Goal: Task Accomplishment & Management: Use online tool/utility

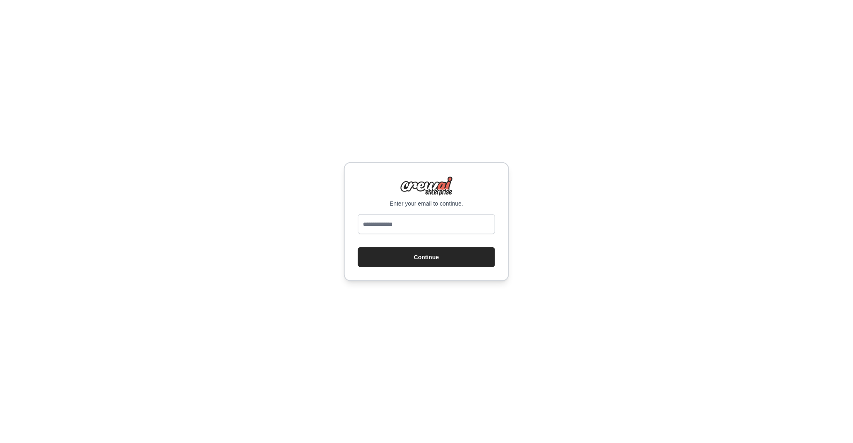
type input "**********"
click at [422, 252] on button "Continue" at bounding box center [426, 257] width 137 height 20
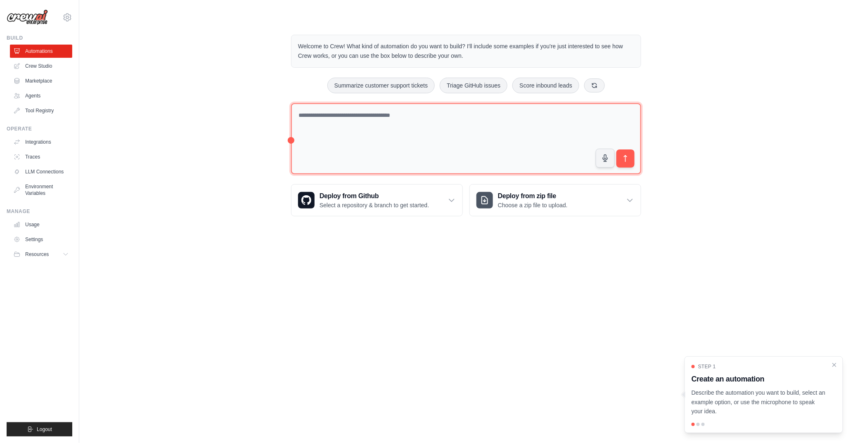
click at [327, 126] on textarea at bounding box center [466, 138] width 350 height 71
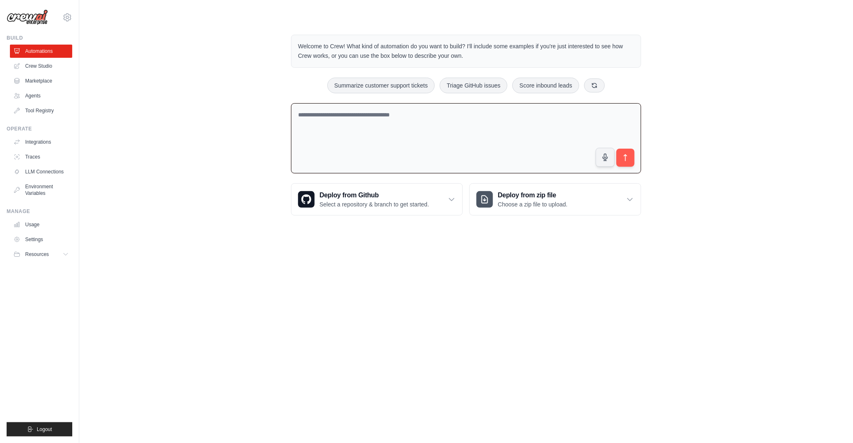
paste textarea "**********"
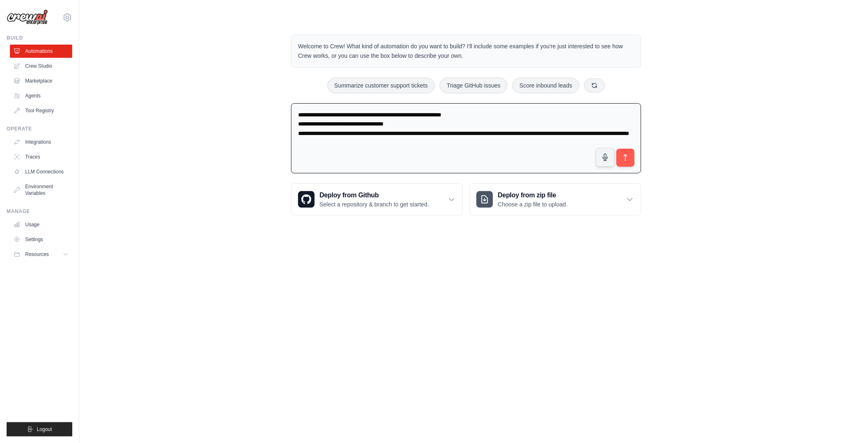
type textarea "**********"
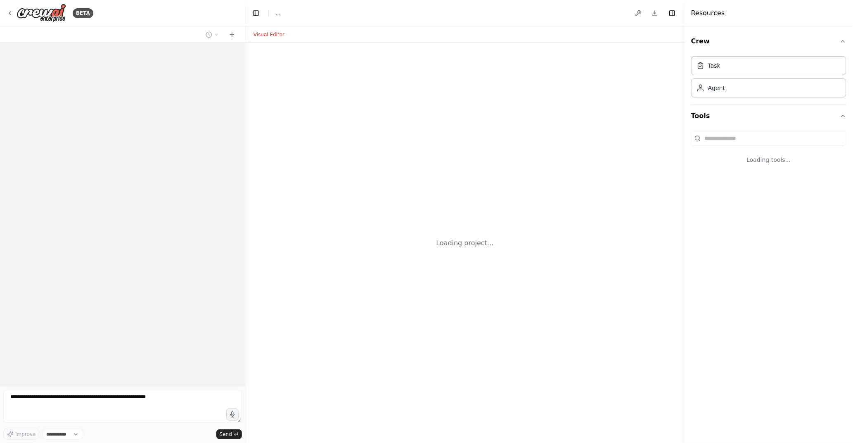
select select "****"
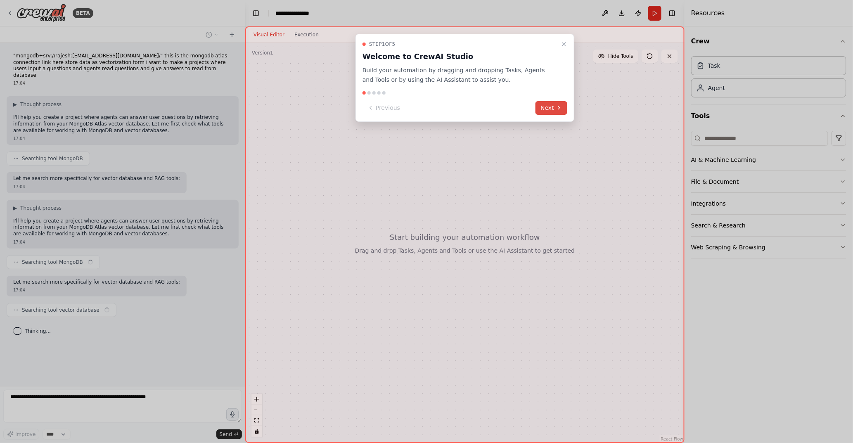
click at [553, 112] on button "Next" at bounding box center [551, 108] width 32 height 14
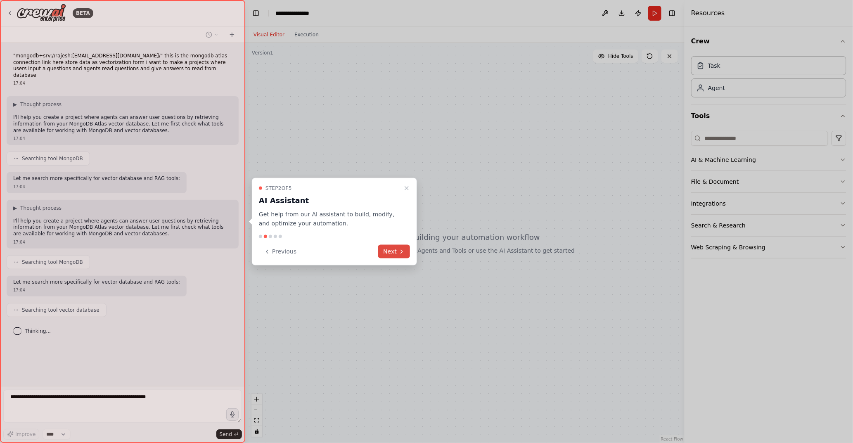
click at [397, 254] on button "Next" at bounding box center [394, 252] width 32 height 14
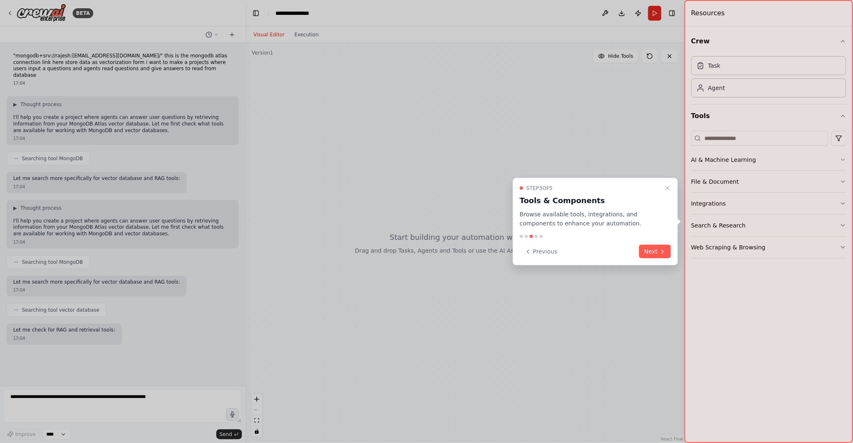
scroll to position [7, 0]
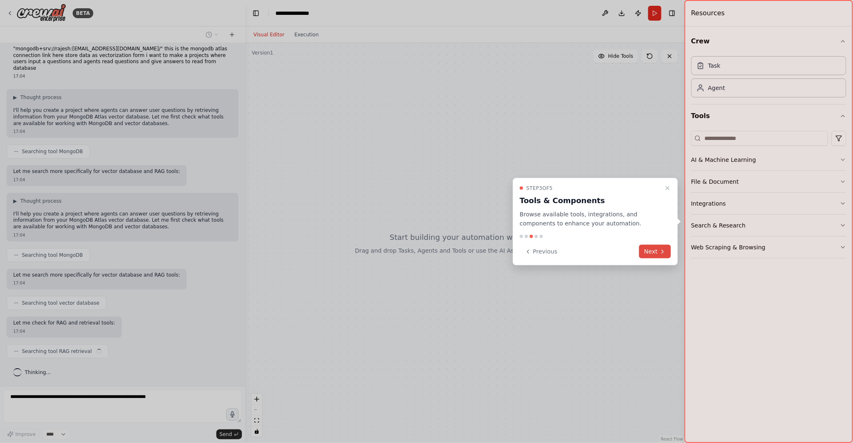
click at [650, 247] on button "Next" at bounding box center [655, 252] width 32 height 14
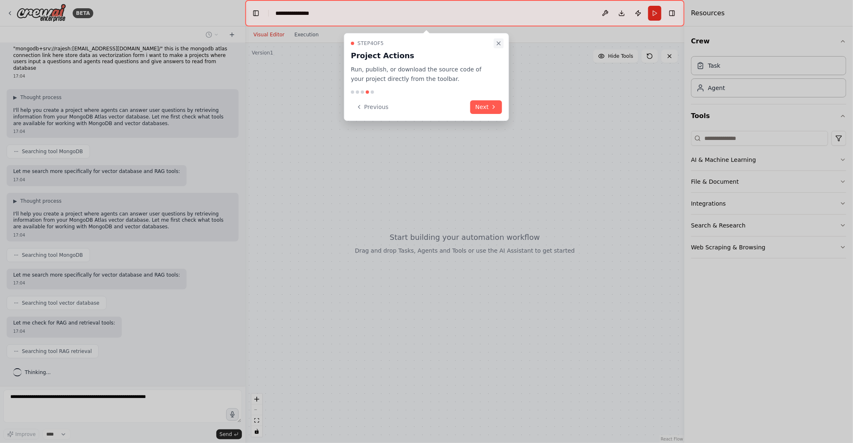
click at [497, 40] on icon "Close walkthrough" at bounding box center [498, 43] width 7 height 7
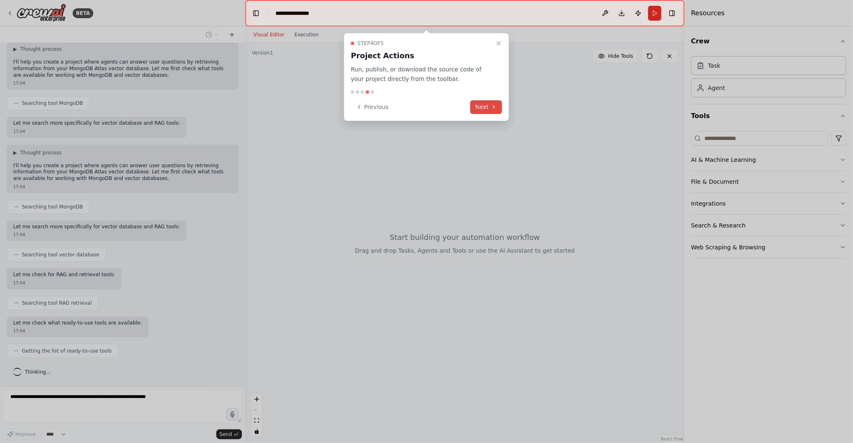
scroll to position [61, 0]
click at [493, 110] on button "Next" at bounding box center [486, 107] width 32 height 14
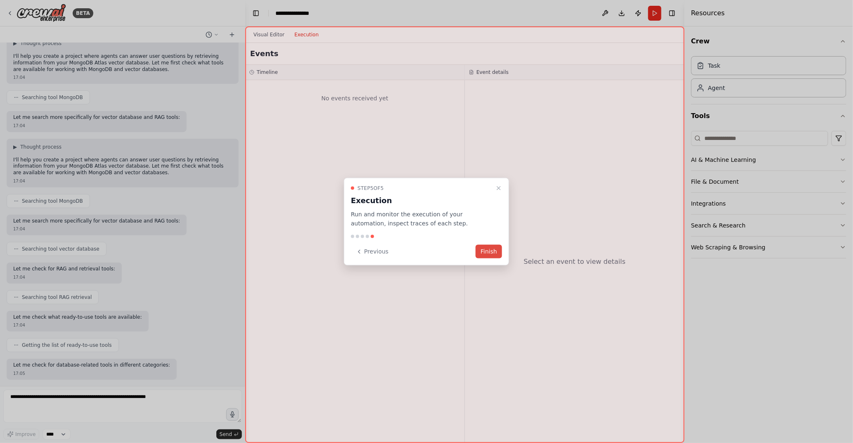
click at [494, 250] on button "Finish" at bounding box center [488, 252] width 26 height 14
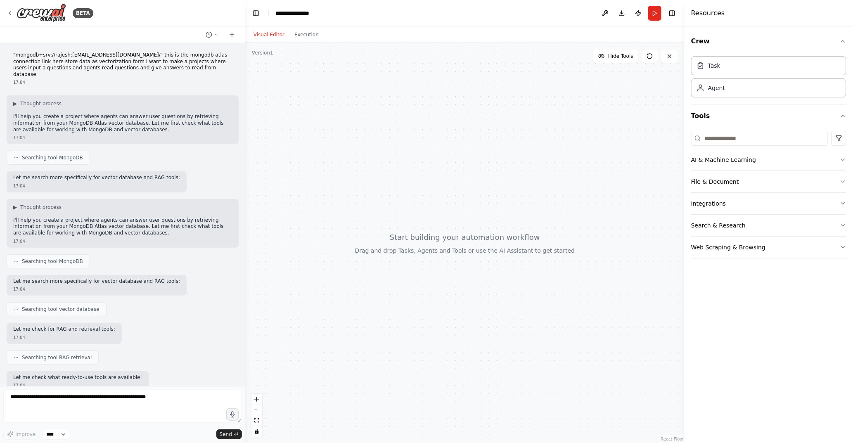
scroll to position [0, 0]
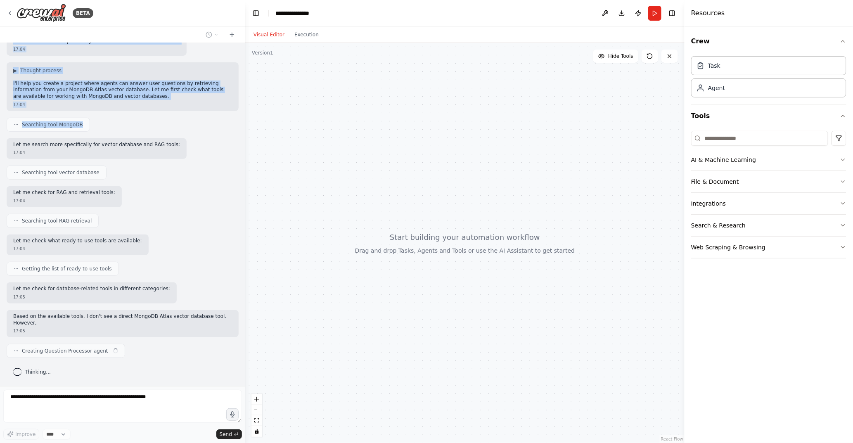
drag, startPoint x: 11, startPoint y: 116, endPoint x: 111, endPoint y: 125, distance: 100.7
click at [111, 125] on div ""mongodb+srv://rajesh:HR6UPHpuZGzcFB2c@cluster0.q71hckw.mongodb.net/" this is t…" at bounding box center [122, 214] width 245 height 343
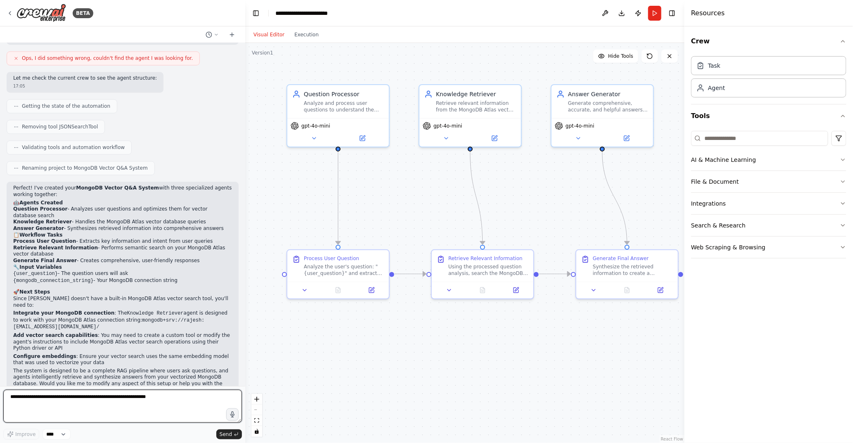
scroll to position [704, 0]
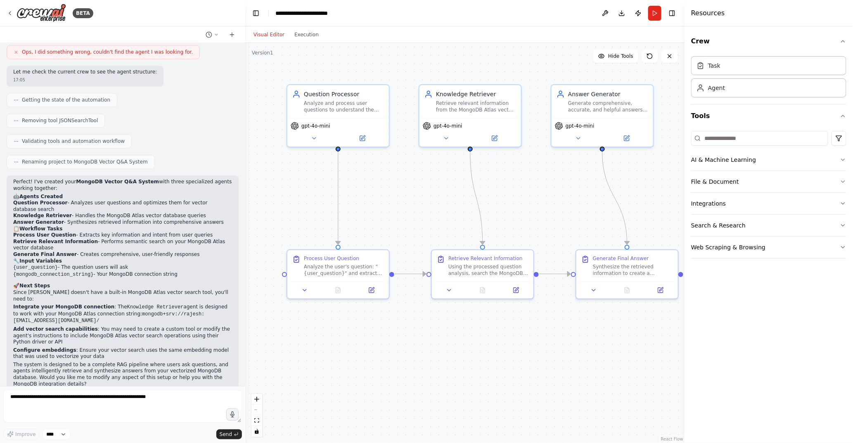
drag, startPoint x: 151, startPoint y: 176, endPoint x: 60, endPoint y: 184, distance: 91.9
click at [60, 184] on p "Perfect! I've created your MongoDB Vector Q&A System with three specialized age…" at bounding box center [122, 185] width 219 height 13
drag, startPoint x: 66, startPoint y: 199, endPoint x: 221, endPoint y: 199, distance: 155.2
click at [221, 200] on li "Question Processor - Analyzes user questions and optimizes them for vector data…" at bounding box center [122, 206] width 219 height 13
drag, startPoint x: 66, startPoint y: 203, endPoint x: 185, endPoint y: 204, distance: 118.4
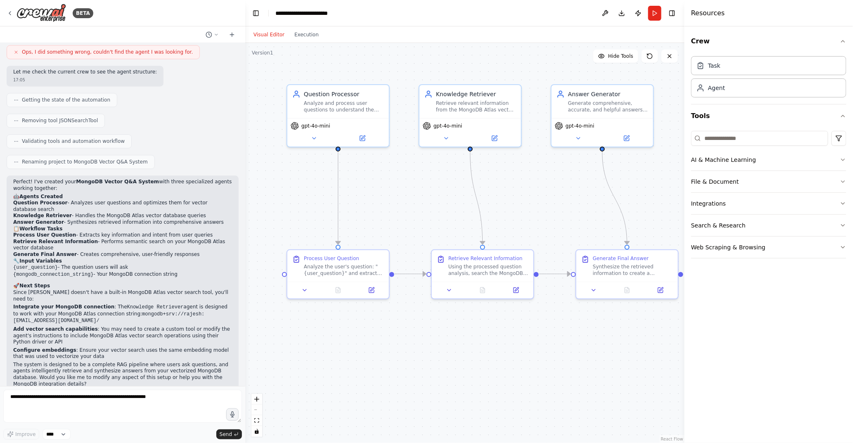
click at [185, 213] on li "Knowledge Retriever - Handles the MongoDB Atlas vector database queries" at bounding box center [122, 216] width 219 height 7
drag, startPoint x: 69, startPoint y: 223, endPoint x: 194, endPoint y: 225, distance: 125.1
click at [194, 232] on li "Process User Question - Extracts key information and intent from user queries" at bounding box center [122, 235] width 219 height 7
drag, startPoint x: 73, startPoint y: 243, endPoint x: 180, endPoint y: 244, distance: 106.9
click at [180, 251] on li "Generate Final Answer - Creates comprehensive, user-friendly responses" at bounding box center [122, 254] width 219 height 7
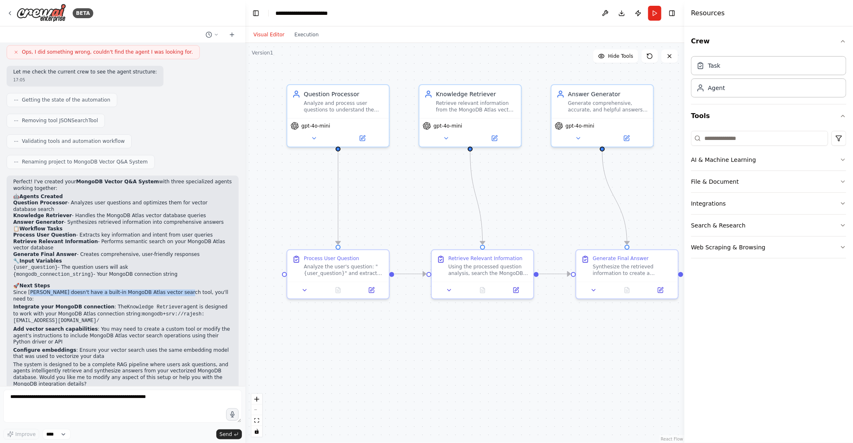
drag, startPoint x: 170, startPoint y: 282, endPoint x: 28, endPoint y: 277, distance: 142.5
click at [28, 289] on p "Since CrewAI doesn't have a built-in MongoDB Atlas vector search tool, you'll n…" at bounding box center [122, 295] width 219 height 13
drag, startPoint x: 94, startPoint y: 310, endPoint x: 154, endPoint y: 310, distance: 59.4
click at [154, 326] on p "Add vector search capabilities : You may need to create a custom tool or modify…" at bounding box center [122, 335] width 219 height 19
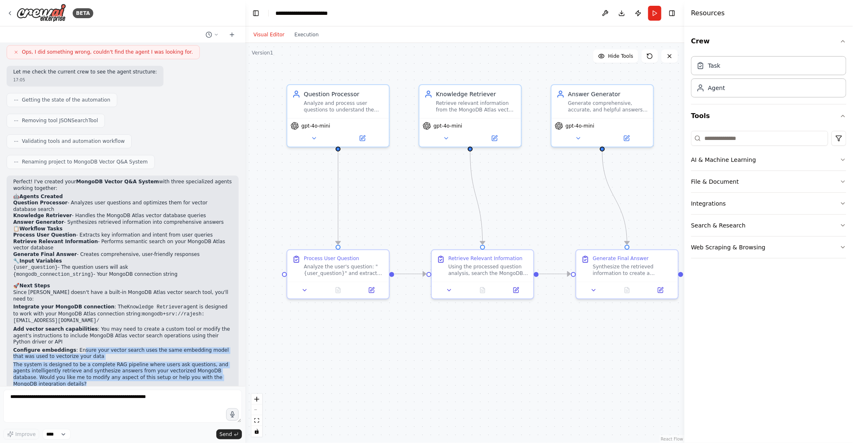
drag, startPoint x: 73, startPoint y: 330, endPoint x: 210, endPoint y: 364, distance: 140.2
click at [210, 364] on div "Perfect! I've created your MongoDB Vector Q&A System with three specialized age…" at bounding box center [122, 283] width 219 height 208
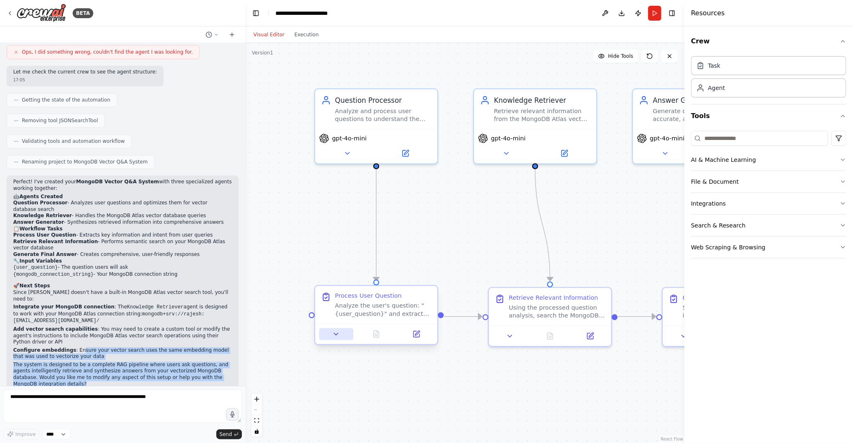
click at [339, 335] on icon at bounding box center [336, 334] width 8 height 8
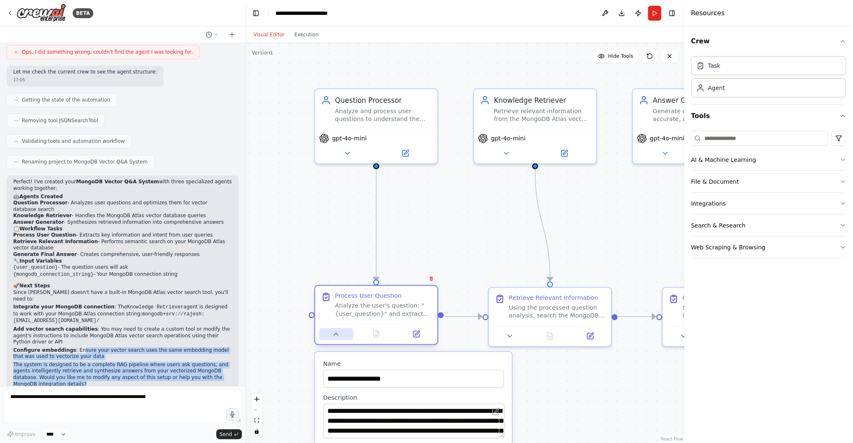
click at [339, 335] on icon at bounding box center [336, 334] width 8 height 8
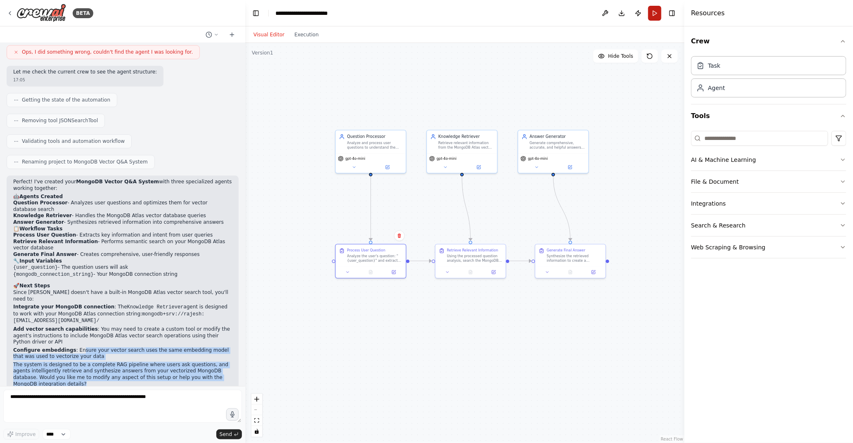
click at [658, 12] on button "Run" at bounding box center [654, 13] width 13 height 15
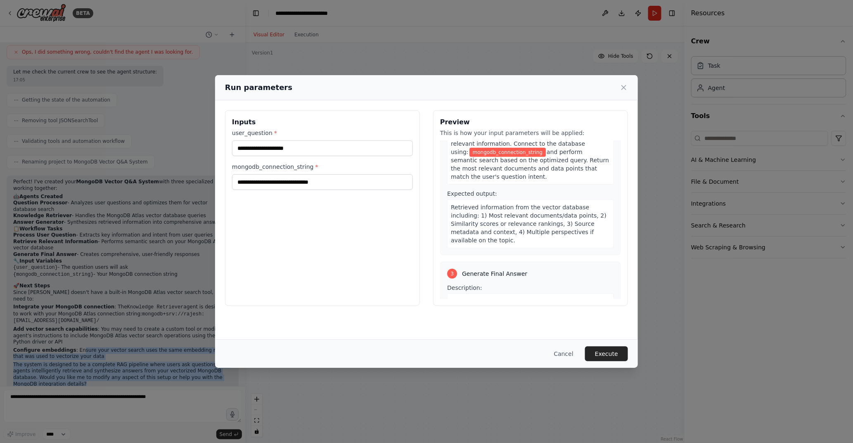
scroll to position [220, 0]
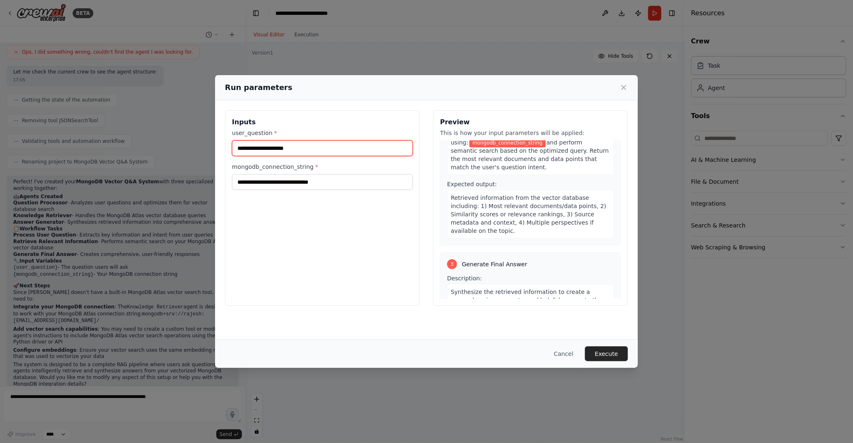
click at [277, 147] on input "user_question *" at bounding box center [322, 148] width 181 height 16
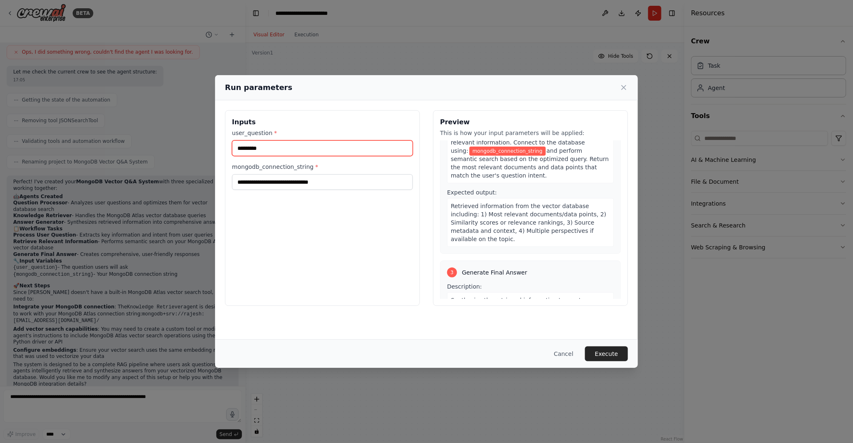
type input "*********"
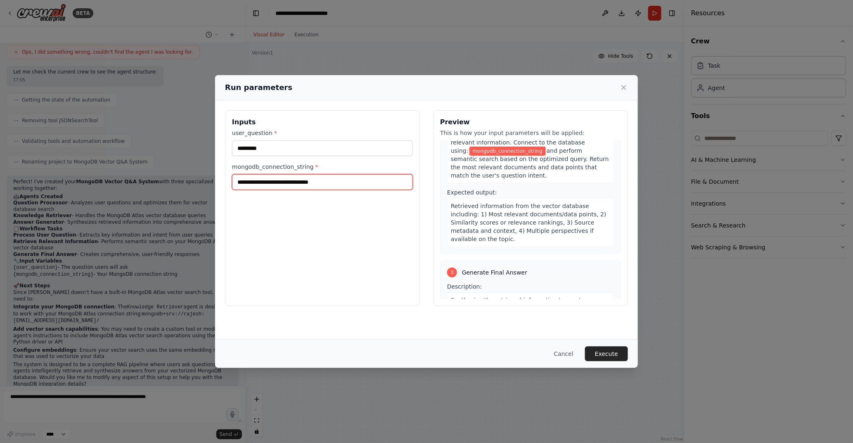
click at [305, 189] on input "mongodb_connection_string *" at bounding box center [322, 182] width 181 height 16
paste input "**********"
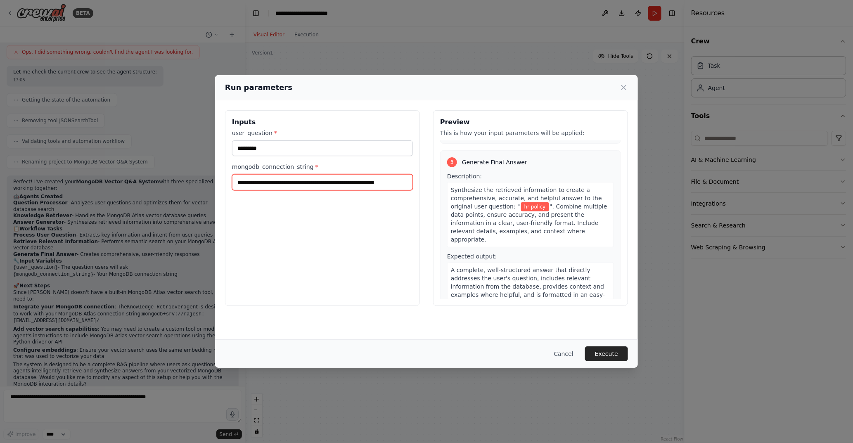
scroll to position [332, 0]
type input "**********"
click at [603, 357] on button "Execute" at bounding box center [606, 353] width 43 height 15
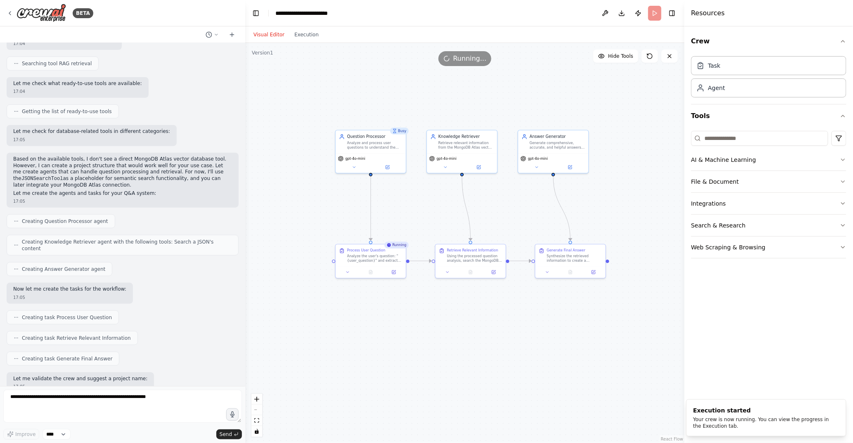
scroll to position [264, 0]
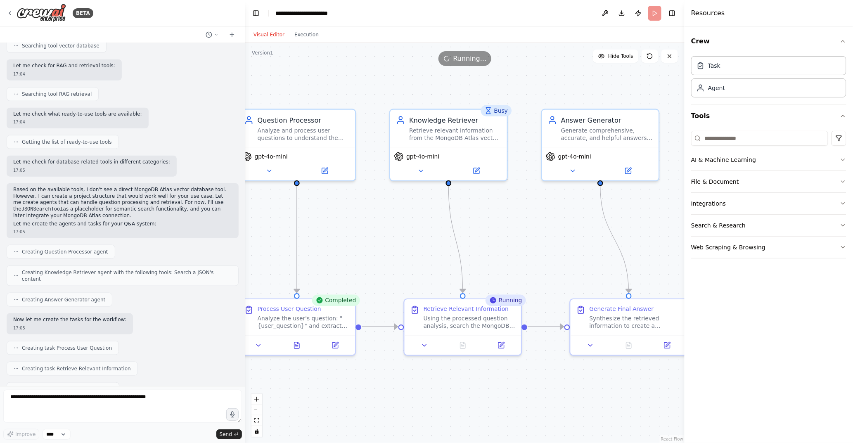
drag, startPoint x: 595, startPoint y: 218, endPoint x: 519, endPoint y: 264, distance: 88.9
click at [519, 264] on div ".deletable-edge-delete-btn { width: 20px; height: 20px; border: 0px solid #ffff…" at bounding box center [464, 243] width 439 height 400
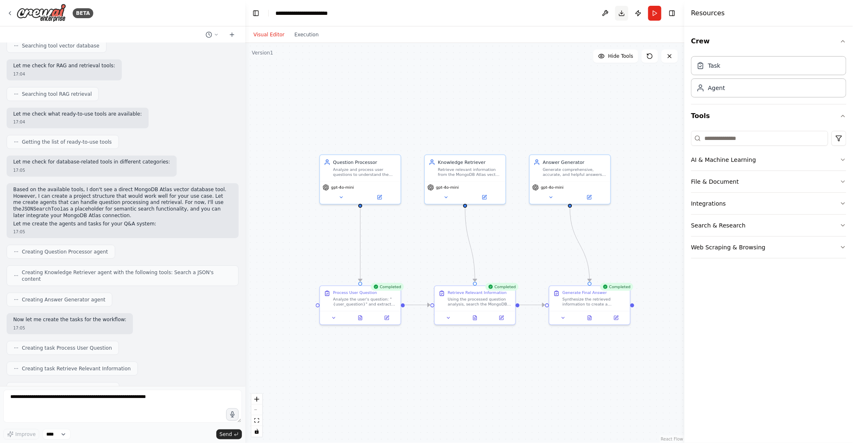
click at [621, 14] on button "Download" at bounding box center [621, 13] width 13 height 15
